Goal: Navigation & Orientation: Find specific page/section

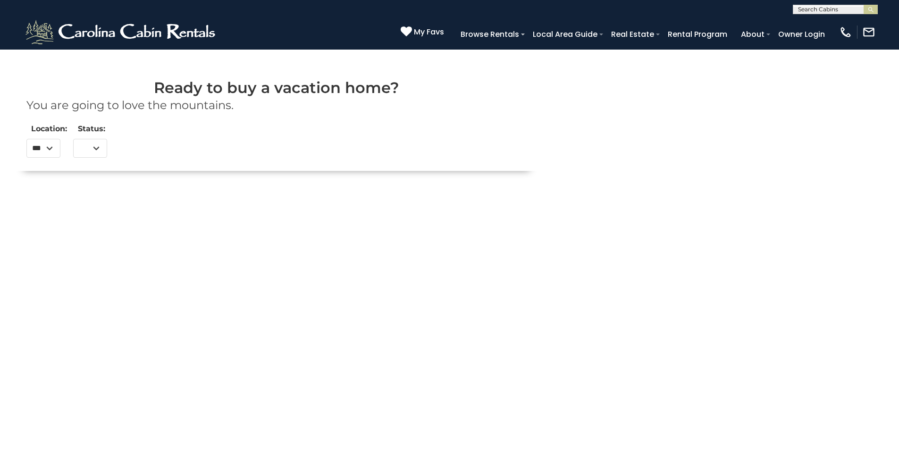
select select
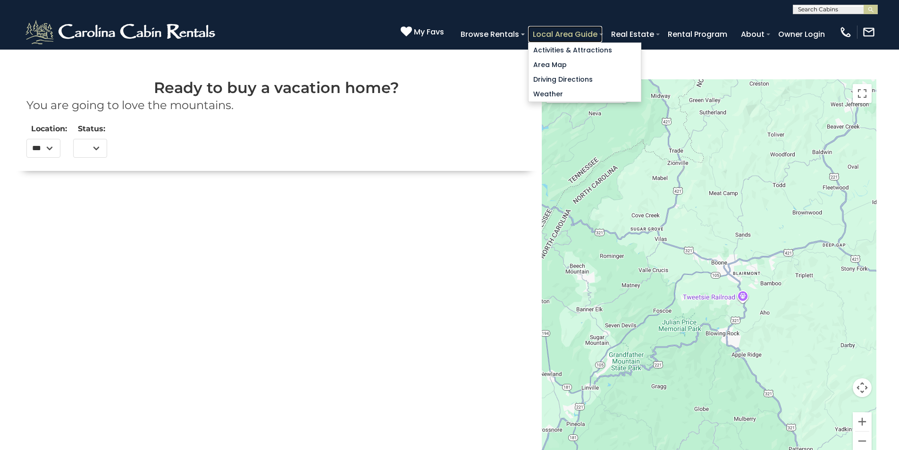
click at [602, 32] on link "Local Area Guide" at bounding box center [565, 34] width 74 height 17
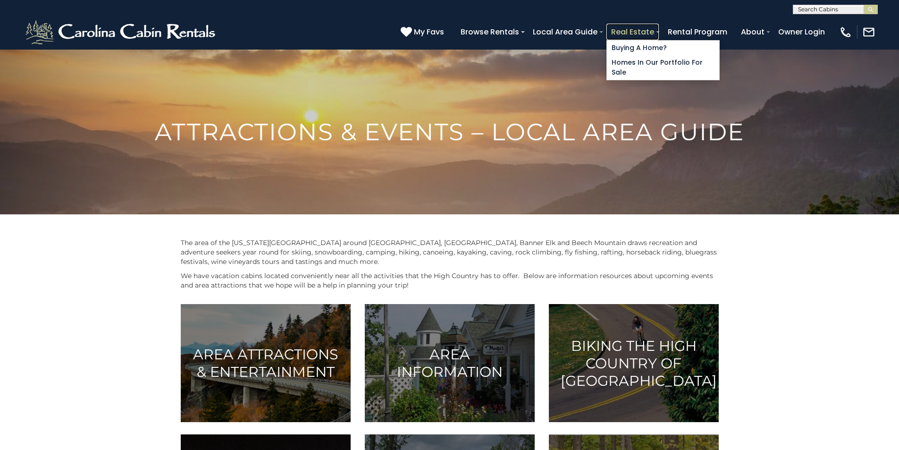
click at [659, 28] on link "Real Estate" at bounding box center [632, 32] width 52 height 17
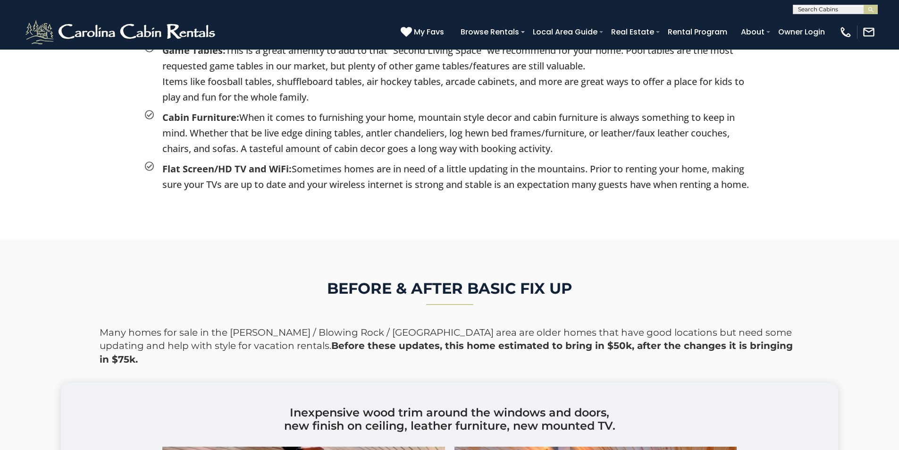
scroll to position [1651, 0]
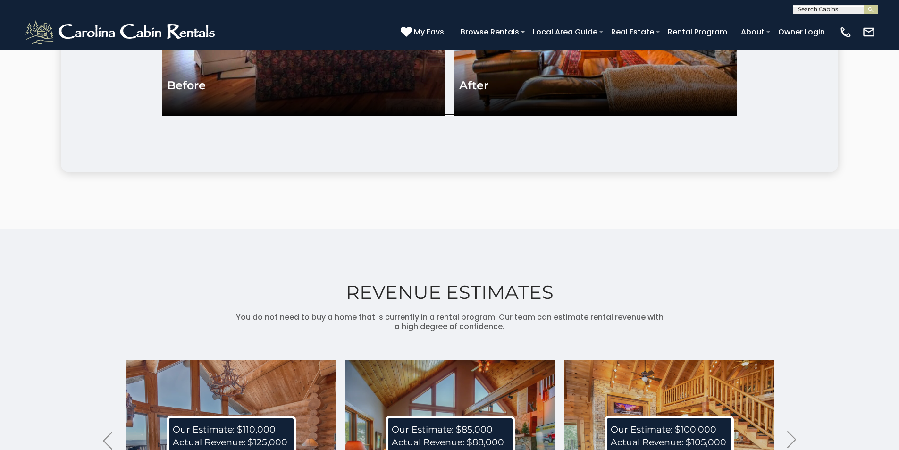
scroll to position [2221, 0]
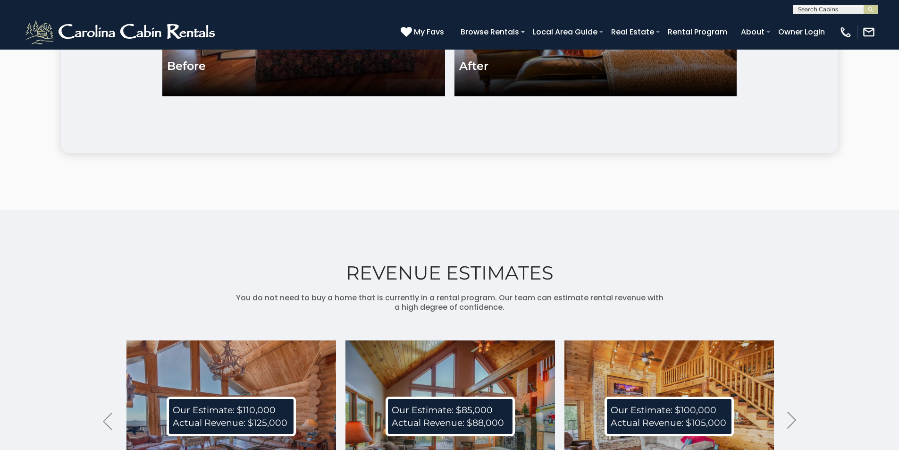
click at [896, 408] on div "REVENUE ESTIMATES You do not need to buy a home that is currently in a rental p…" at bounding box center [449, 408] width 899 height 399
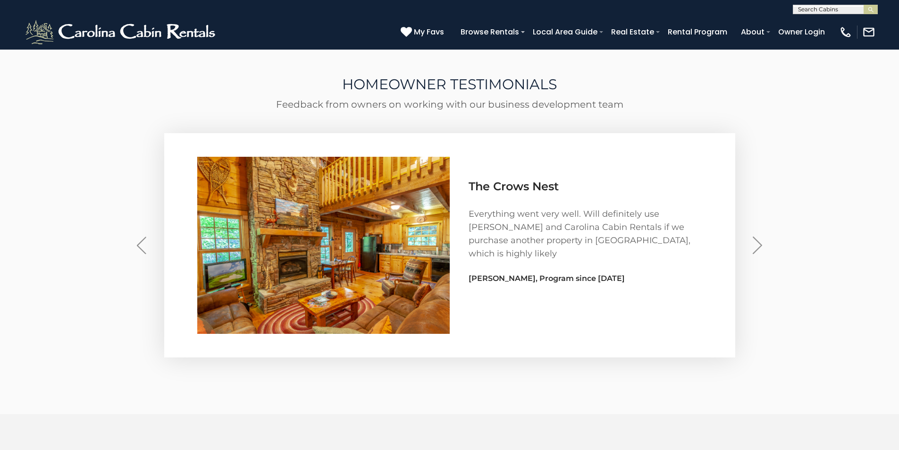
scroll to position [2792, 0]
